Goal: Navigation & Orientation: Find specific page/section

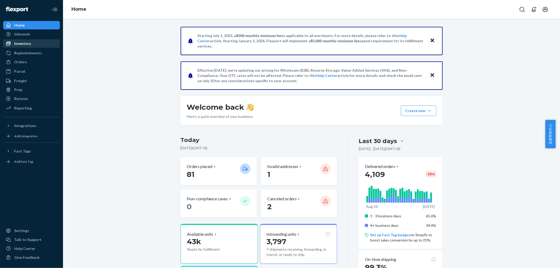
click at [33, 46] on div "Inventory" at bounding box center [32, 43] width 56 height 7
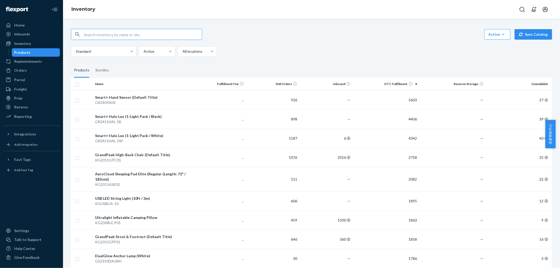
click at [146, 35] on input "text" at bounding box center [143, 34] width 118 height 10
type input "X"
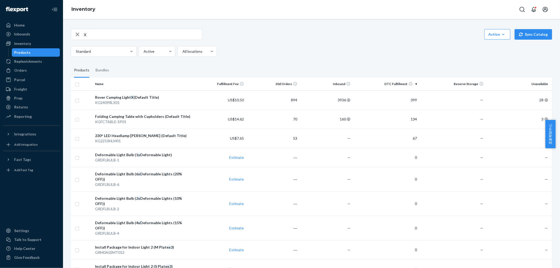
click at [321, 30] on div "X Action Create product Create bundle Bulk create products Bulk update products…" at bounding box center [311, 34] width 481 height 11
click at [41, 36] on div "Inbounds" at bounding box center [32, 33] width 56 height 7
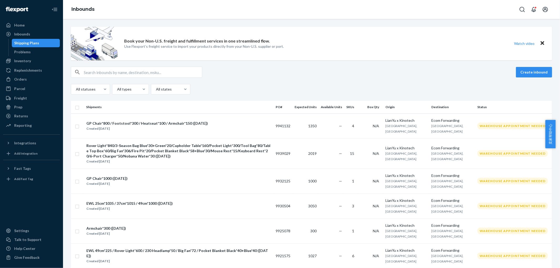
drag, startPoint x: 340, startPoint y: 84, endPoint x: 287, endPoint y: 71, distance: 54.9
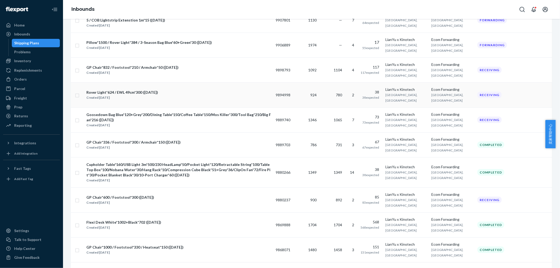
scroll to position [292, 0]
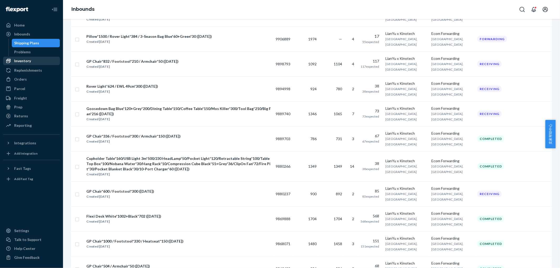
drag, startPoint x: 30, startPoint y: 62, endPoint x: 41, endPoint y: 61, distance: 11.6
click at [30, 62] on div "Inventory" at bounding box center [32, 60] width 56 height 7
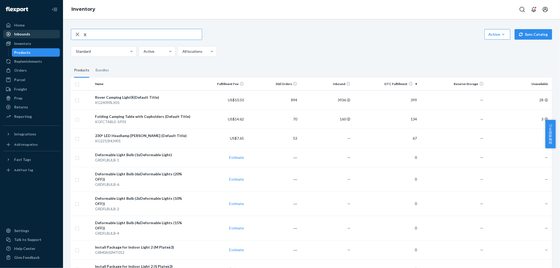
click at [45, 34] on div "Inbounds" at bounding box center [32, 33] width 56 height 7
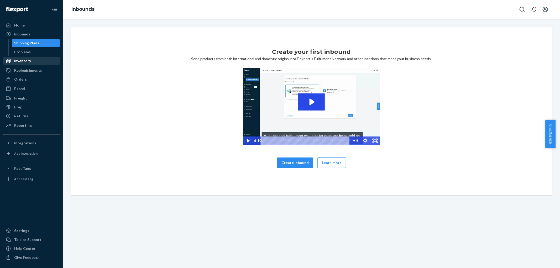
click at [36, 60] on div "Inventory" at bounding box center [32, 60] width 56 height 7
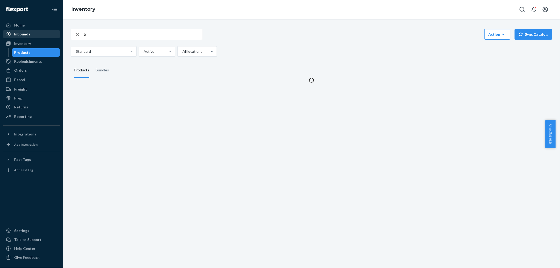
drag, startPoint x: 35, startPoint y: 33, endPoint x: 43, endPoint y: 34, distance: 7.4
click at [35, 33] on div "Inbounds" at bounding box center [32, 33] width 56 height 7
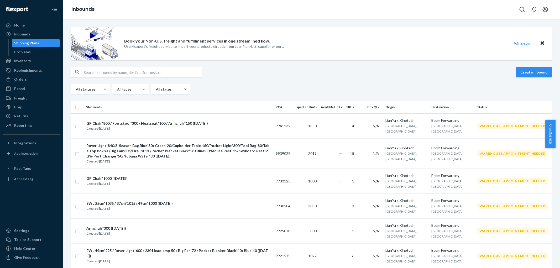
drag, startPoint x: 405, startPoint y: 76, endPoint x: 362, endPoint y: 87, distance: 44.6
click at [405, 76] on div "Create inbound" at bounding box center [311, 72] width 481 height 11
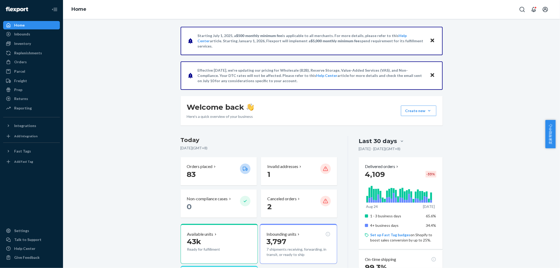
click at [32, 48] on ul "Home Inbounds Shipping Plans Problems Inventory Products Replenishments Orders …" at bounding box center [31, 67] width 57 height 92
click at [37, 45] on div "Inventory" at bounding box center [32, 43] width 56 height 7
